Goal: Check status: Check status

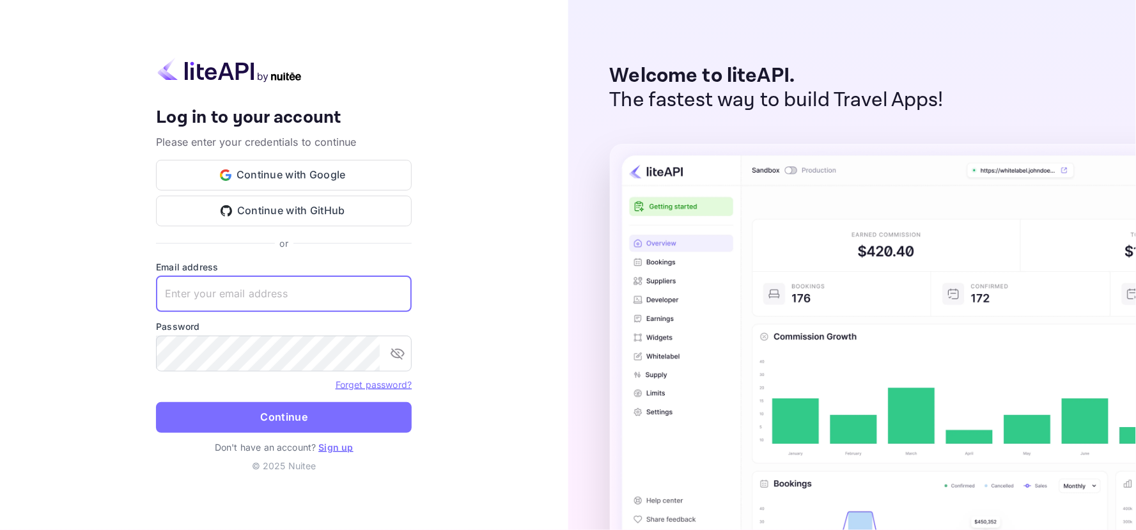
click at [253, 297] on input "text" at bounding box center [284, 294] width 256 height 36
type input "[EMAIL_ADDRESS][DOMAIN_NAME]"
click at [270, 414] on button "Continue" at bounding box center [284, 417] width 256 height 31
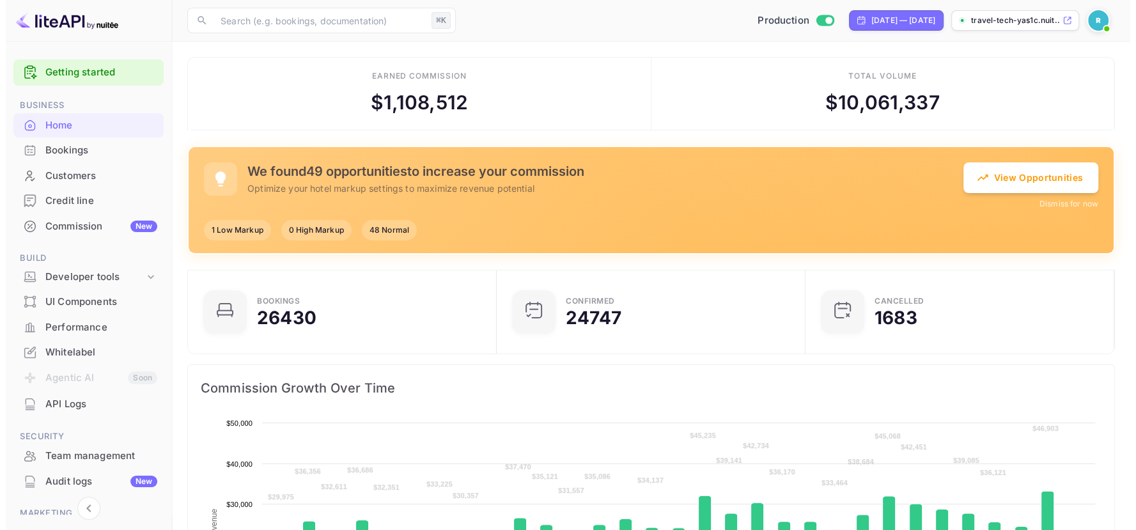
scroll to position [196, 289]
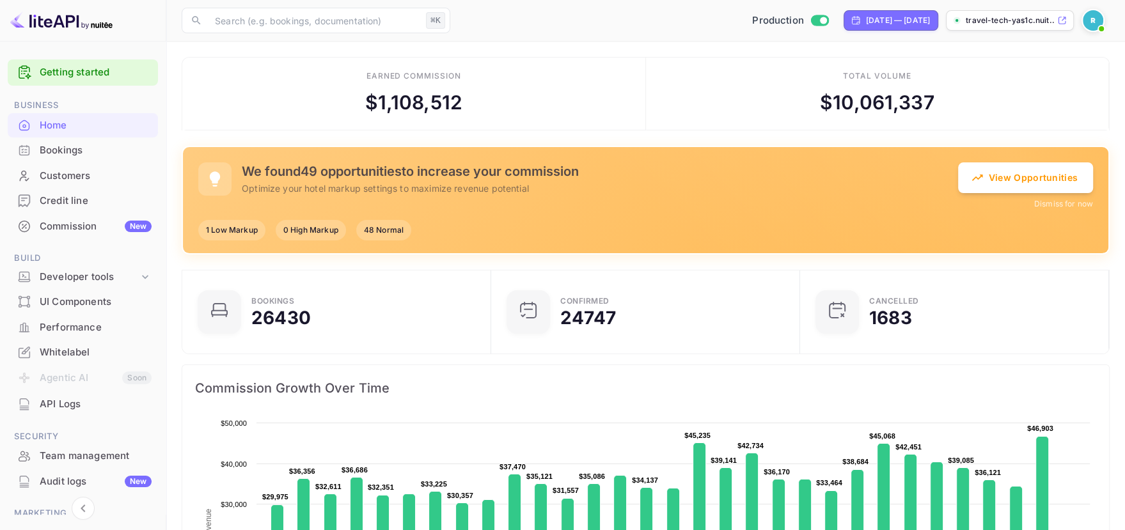
click at [81, 149] on div "Bookings" at bounding box center [96, 150] width 112 height 15
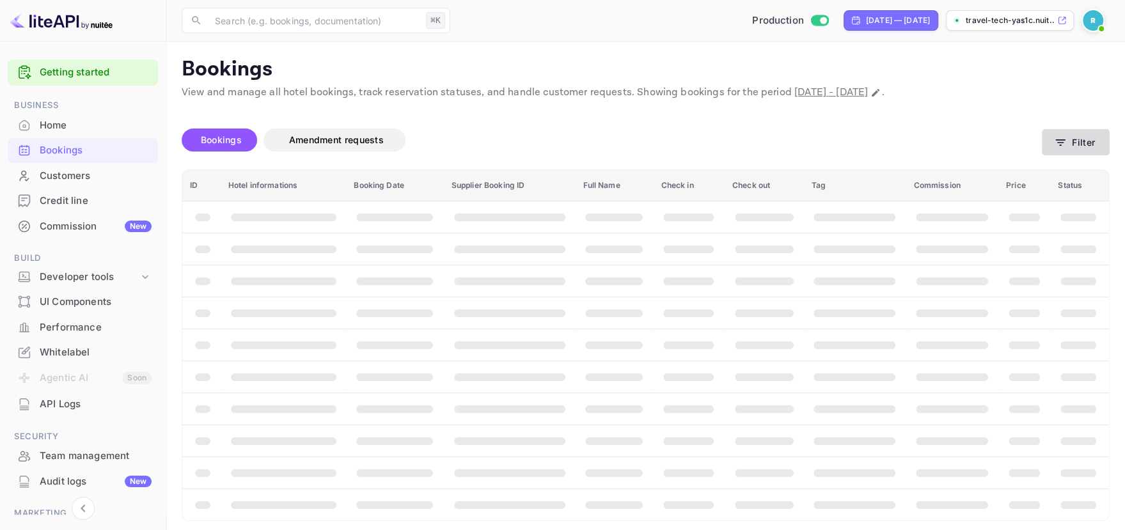
click at [1058, 136] on icon "button" at bounding box center [1060, 142] width 13 height 13
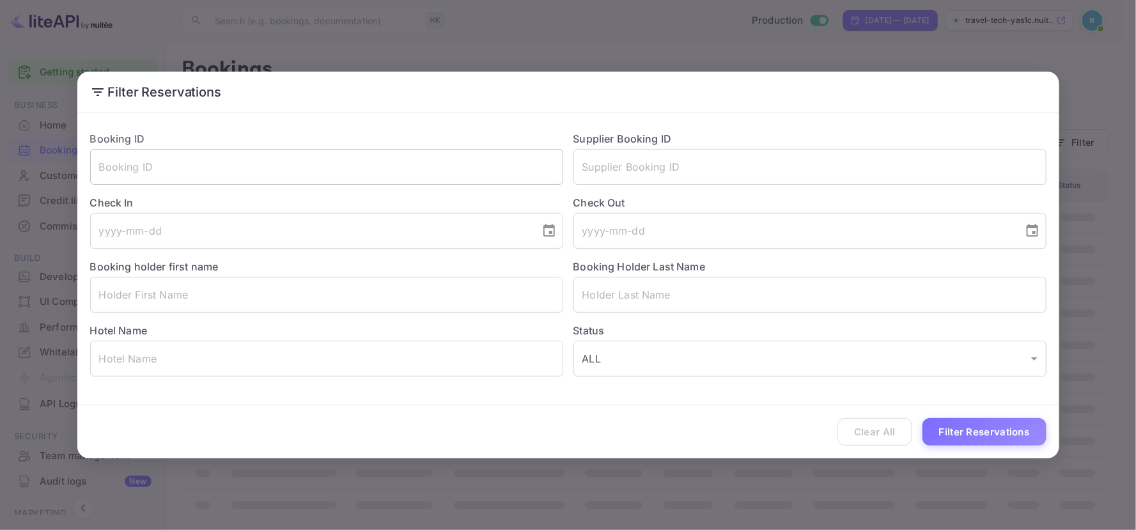
click at [225, 166] on input "text" at bounding box center [326, 167] width 473 height 36
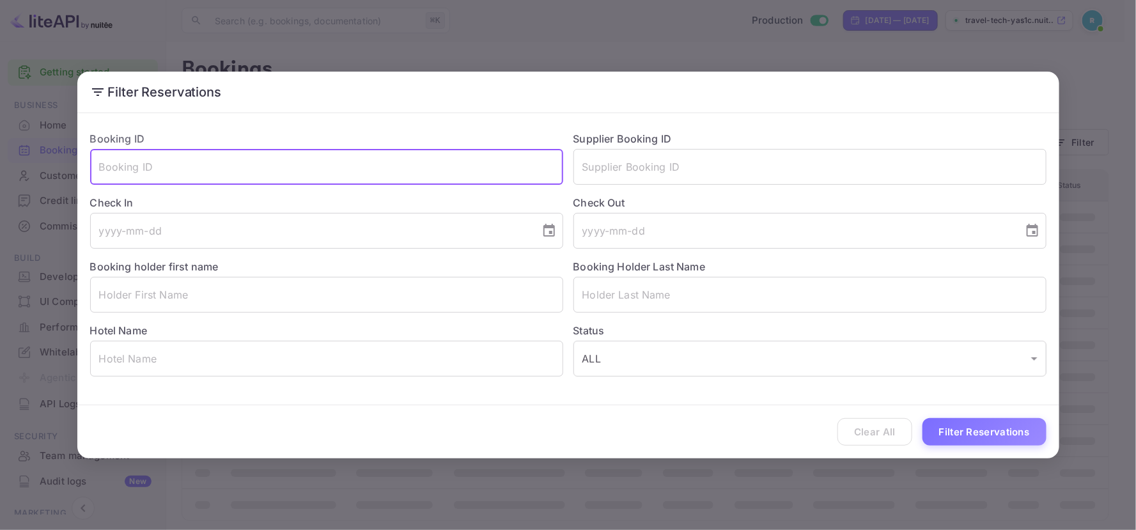
paste input "ZH3zwoJOJ"
type input "ZH3zwoJOJ"
click at [957, 432] on button "Filter Reservations" at bounding box center [985, 431] width 124 height 27
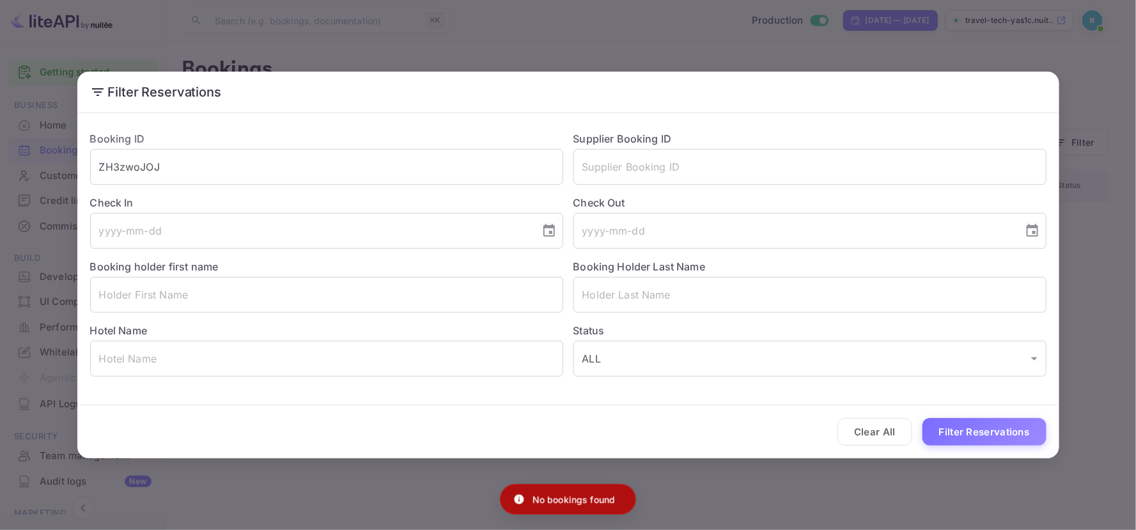
drag, startPoint x: 709, startPoint y: 470, endPoint x: 715, endPoint y: 471, distance: 6.4
click at [709, 471] on div "Filter Reservations Booking ID ZH3zwoJOJ ​ Supplier Booking ID ​ Check In ​ Che…" at bounding box center [568, 265] width 1136 height 530
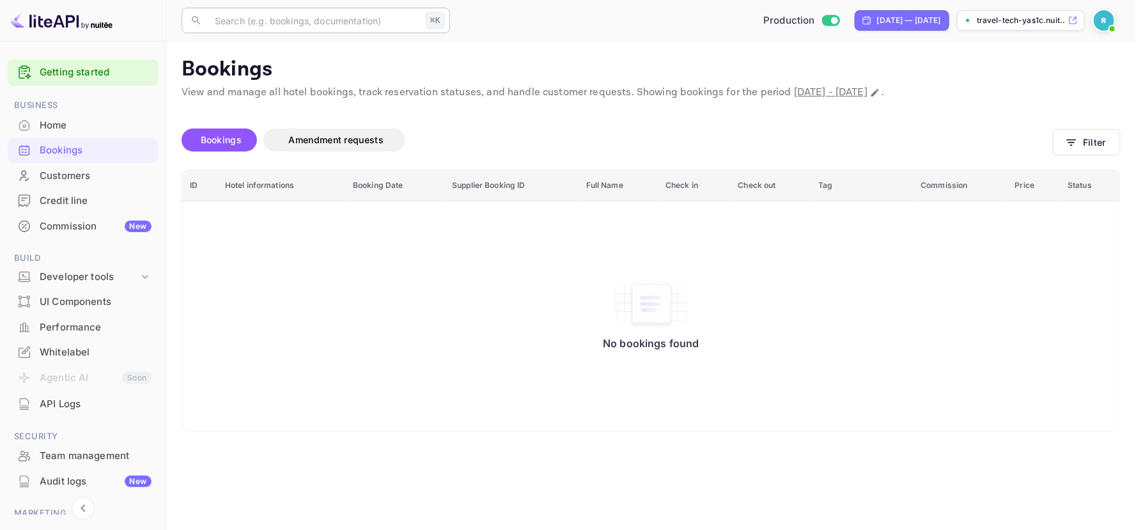
click at [336, 24] on input "text" at bounding box center [314, 21] width 214 height 26
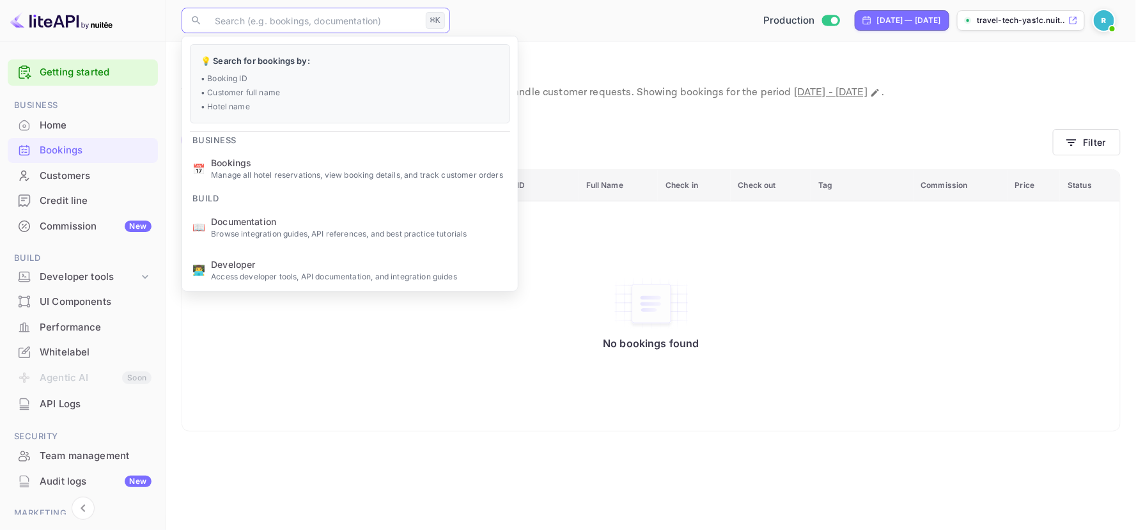
paste input "ZH3zwoJOJ"
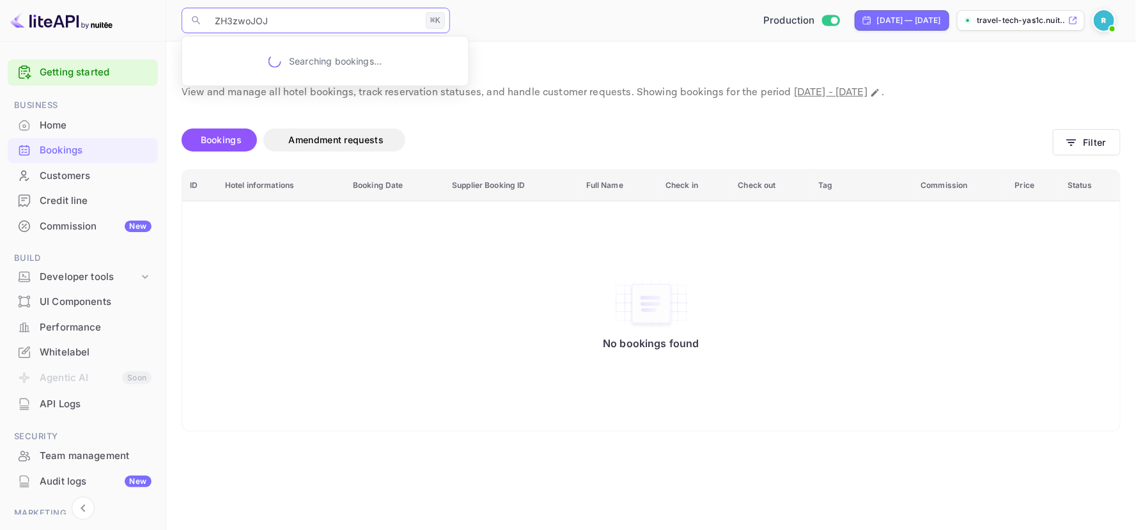
type input "ZH3zwoJOJ"
click at [320, 59] on p "Searching bookings..." at bounding box center [335, 60] width 93 height 13
click at [313, 21] on input "ZH3zwoJOJ" at bounding box center [314, 21] width 214 height 26
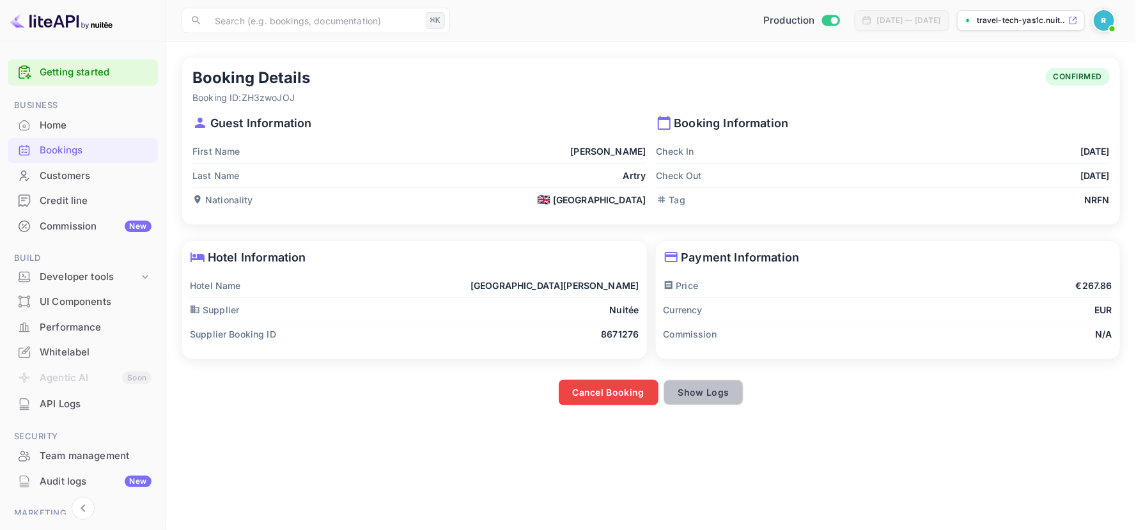
click at [717, 394] on button "Show Logs" at bounding box center [704, 393] width 81 height 26
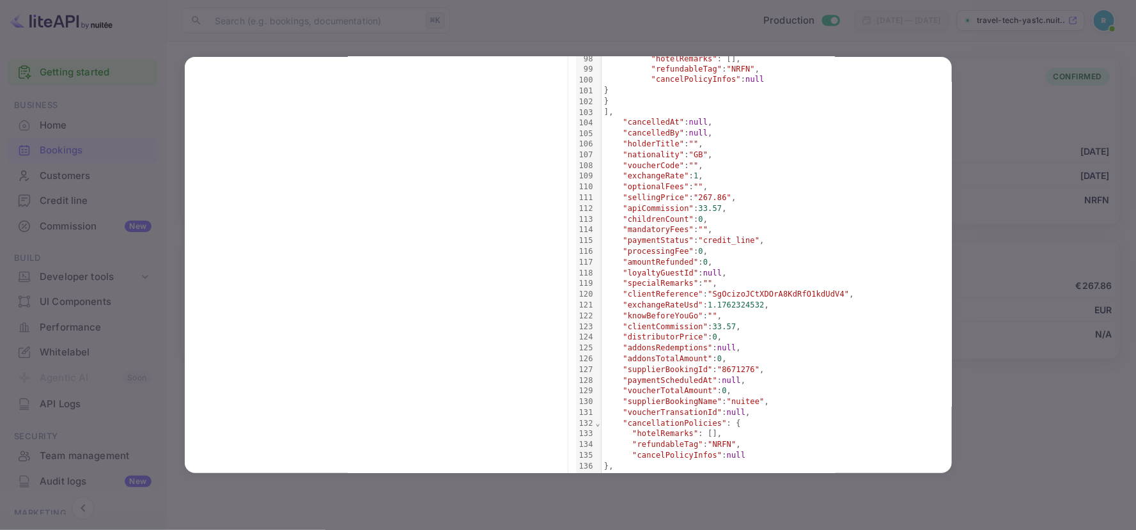
scroll to position [1097, 0]
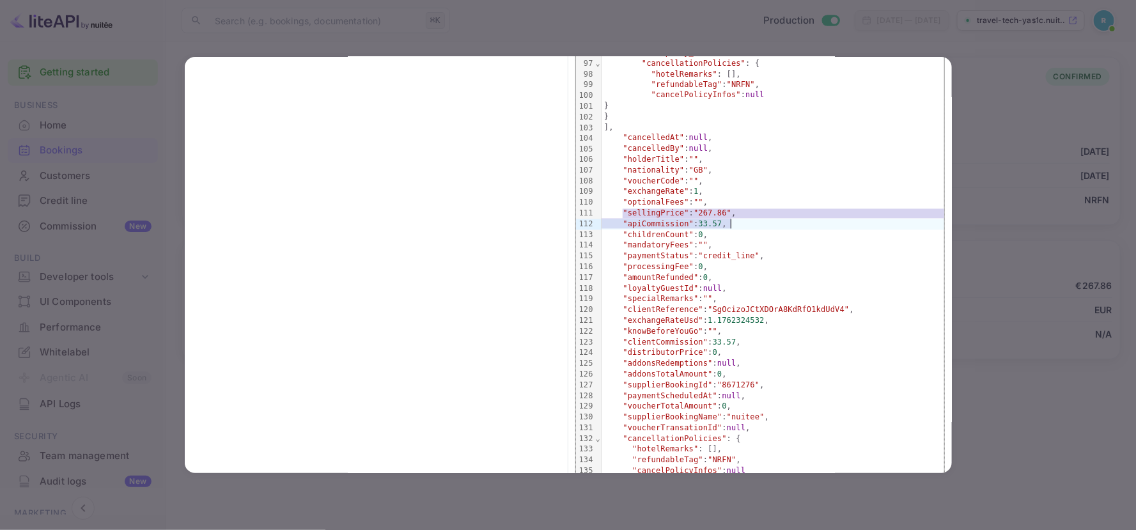
drag, startPoint x: 616, startPoint y: 214, endPoint x: 728, endPoint y: 222, distance: 112.2
copy div ""sellingPrice" : "267.86" , "apiCommission" : 33.57 ,"
click at [465, 40] on div at bounding box center [568, 265] width 1136 height 530
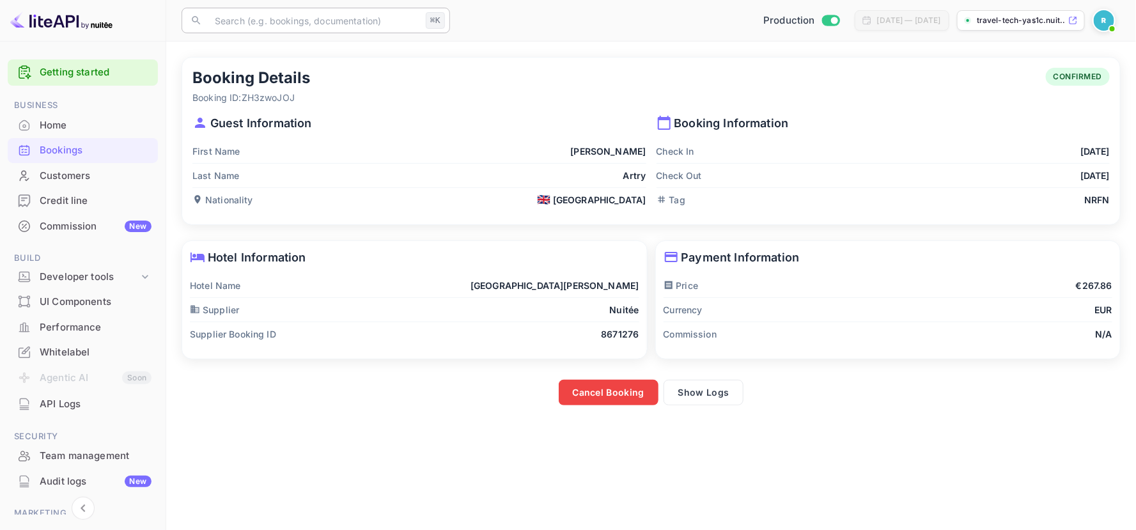
click at [311, 25] on input "text" at bounding box center [314, 21] width 214 height 26
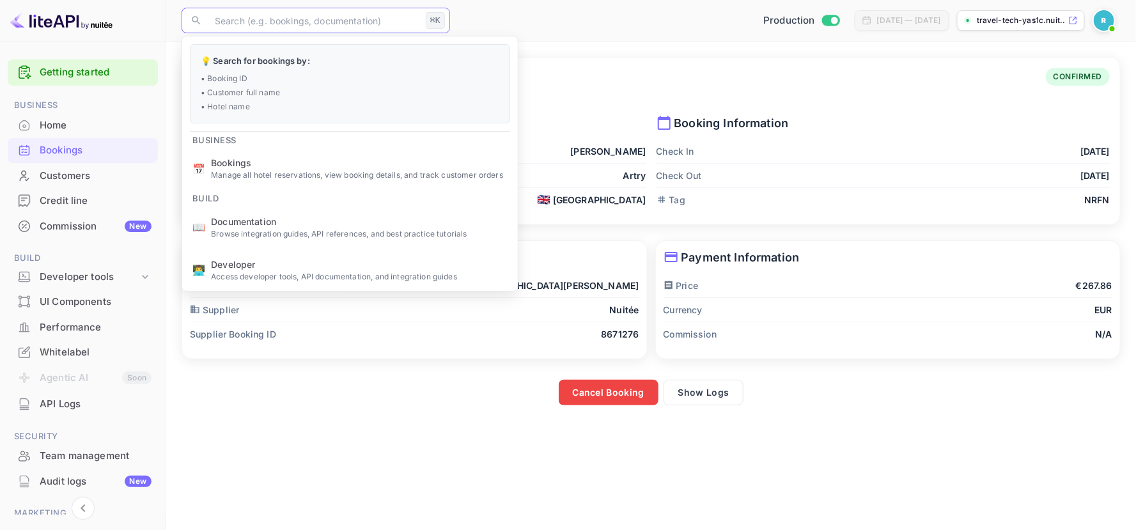
paste input "9PVkcfEGo"
type input "9PVkcfEGo"
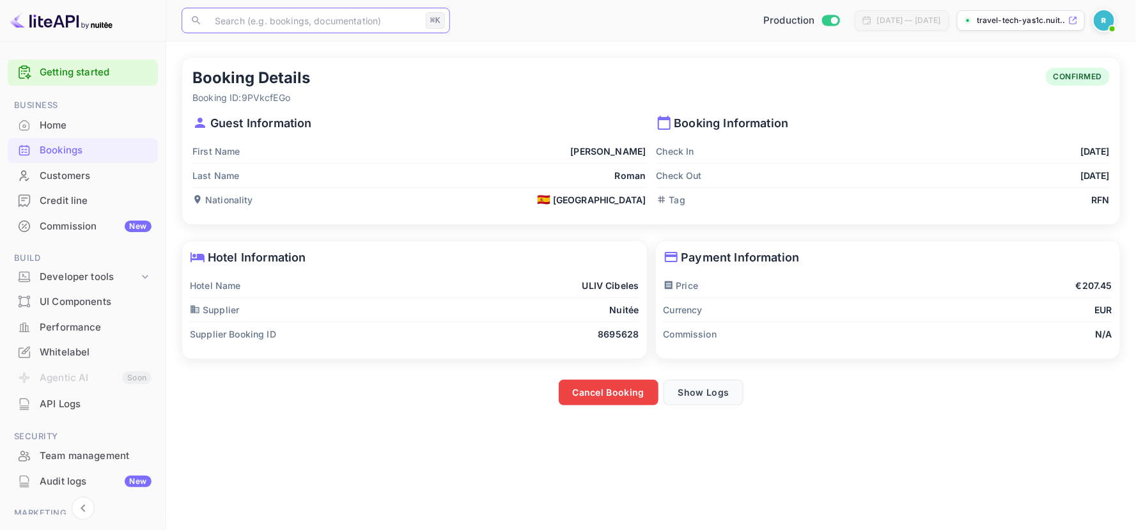
click at [717, 389] on button "Show Logs" at bounding box center [704, 393] width 81 height 26
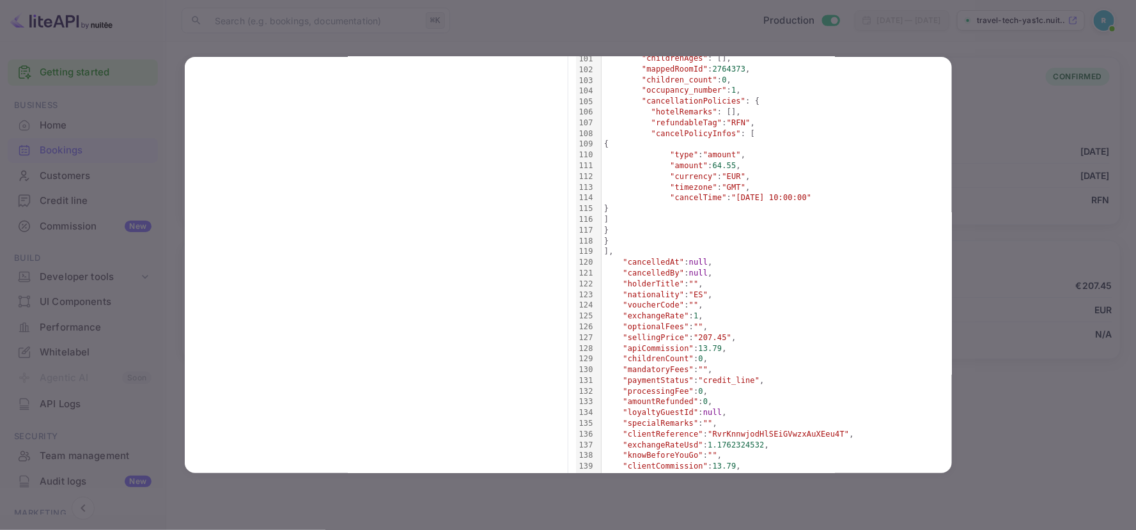
scroll to position [1150, 0]
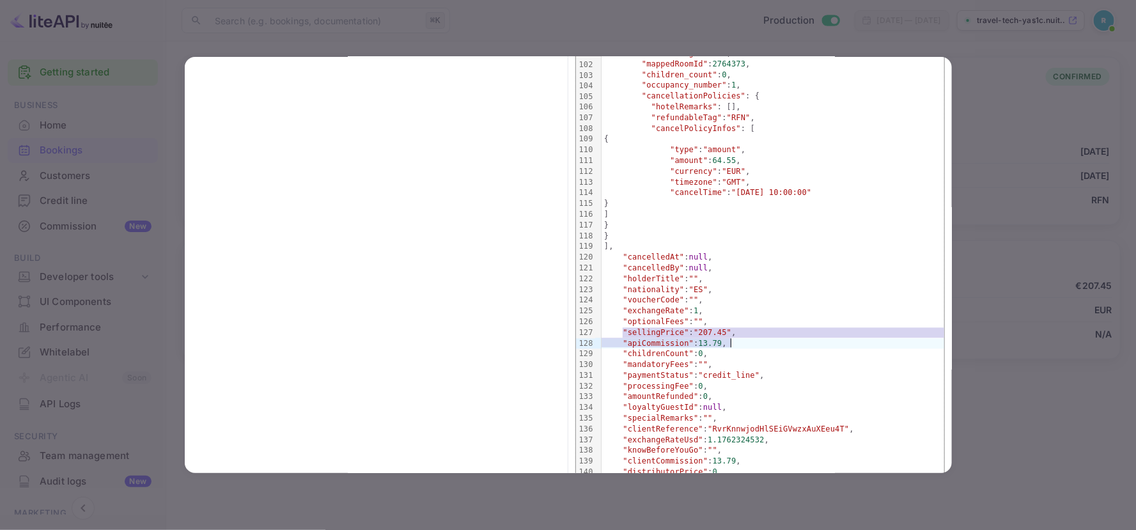
drag, startPoint x: 617, startPoint y: 334, endPoint x: 751, endPoint y: 343, distance: 133.9
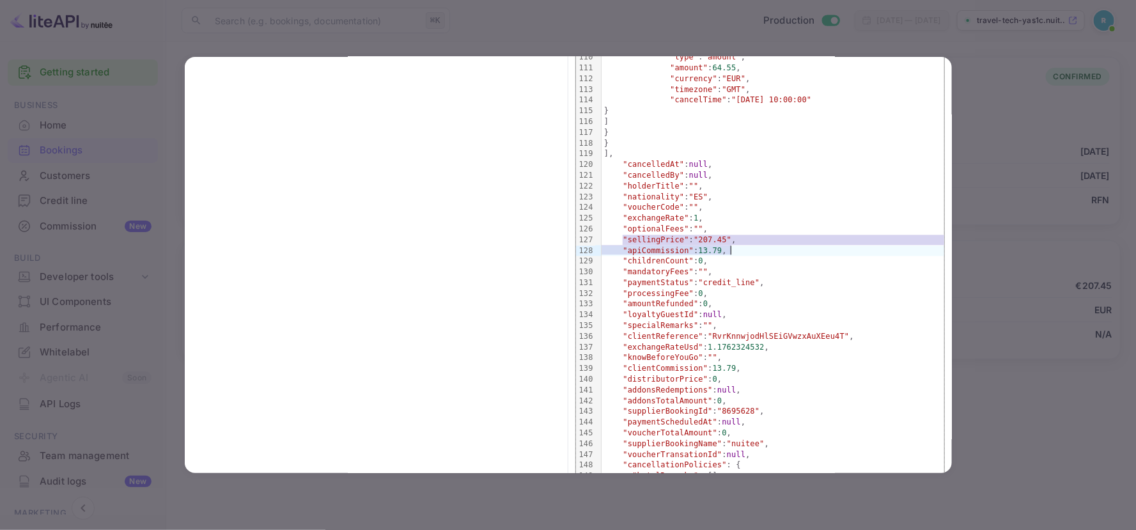
scroll to position [1245, 0]
click at [987, 141] on div at bounding box center [568, 265] width 1136 height 530
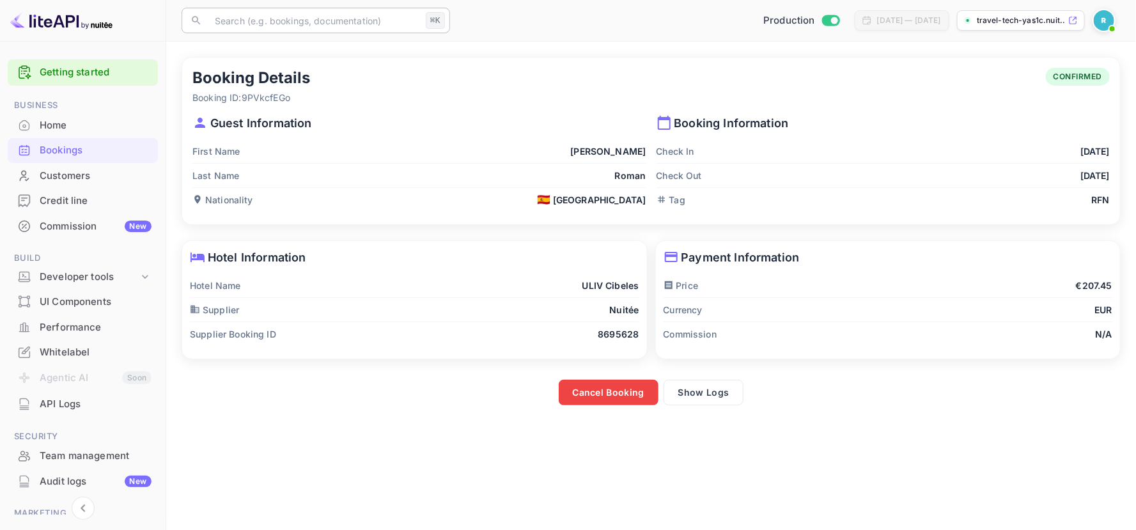
click at [279, 21] on input "text" at bounding box center [314, 21] width 214 height 26
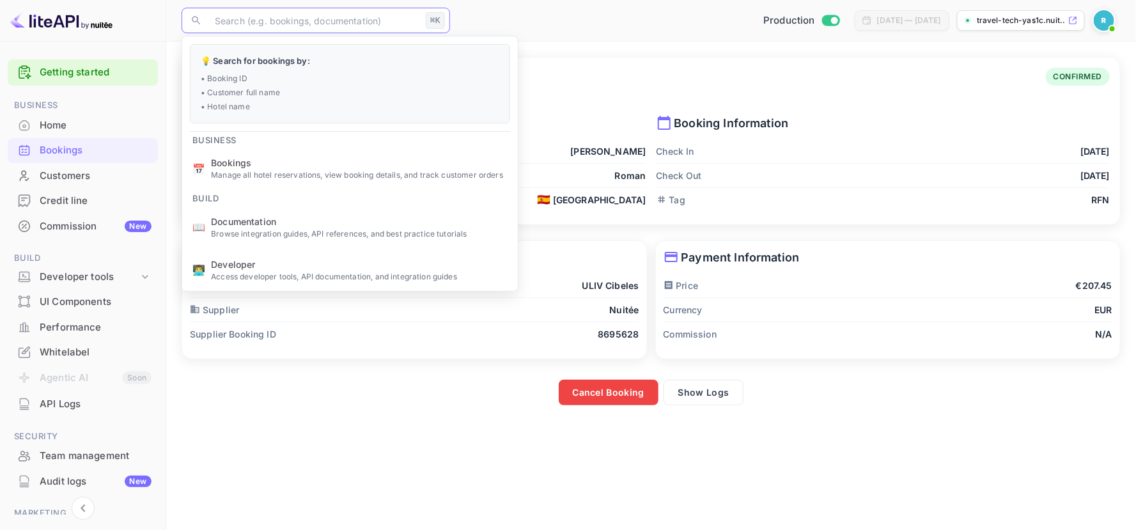
paste input "MrciIQe5D"
type input "MrciIQe5D"
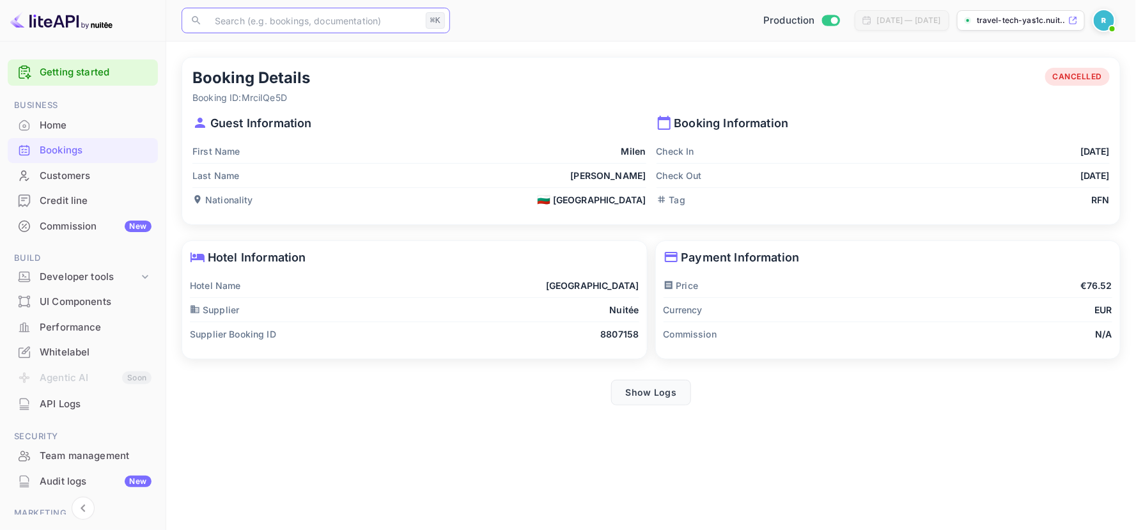
click at [639, 392] on button "Show Logs" at bounding box center [651, 393] width 81 height 26
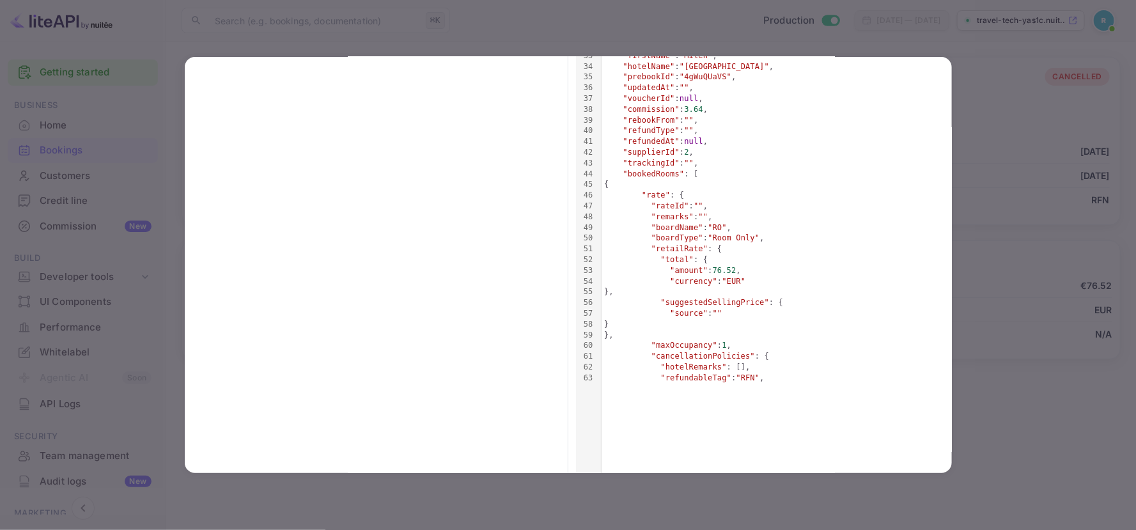
scroll to position [418, 0]
click at [988, 299] on div at bounding box center [568, 265] width 1136 height 530
